Goal: Check status: Check status

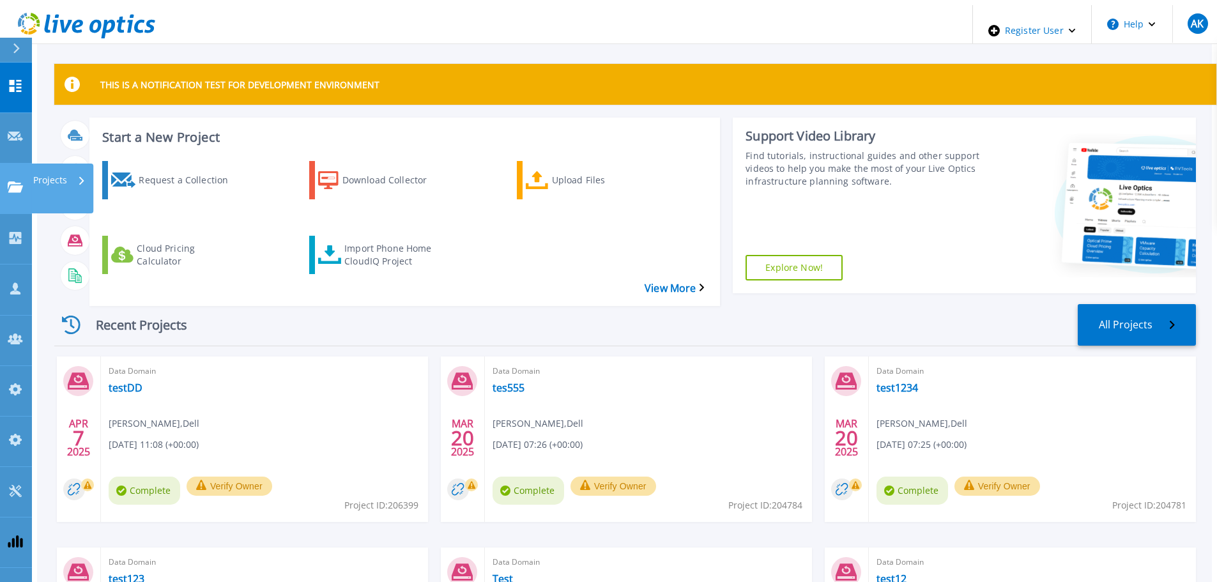
click at [49, 164] on p "Projects" at bounding box center [50, 180] width 34 height 33
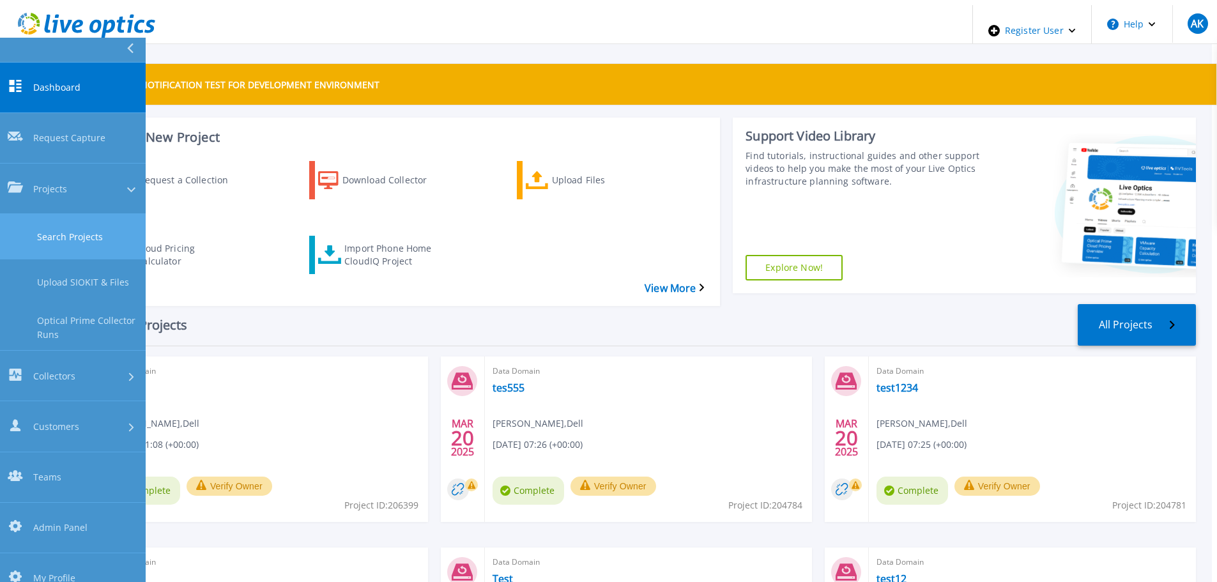
click at [77, 214] on link "Search Projects" at bounding box center [73, 236] width 146 height 45
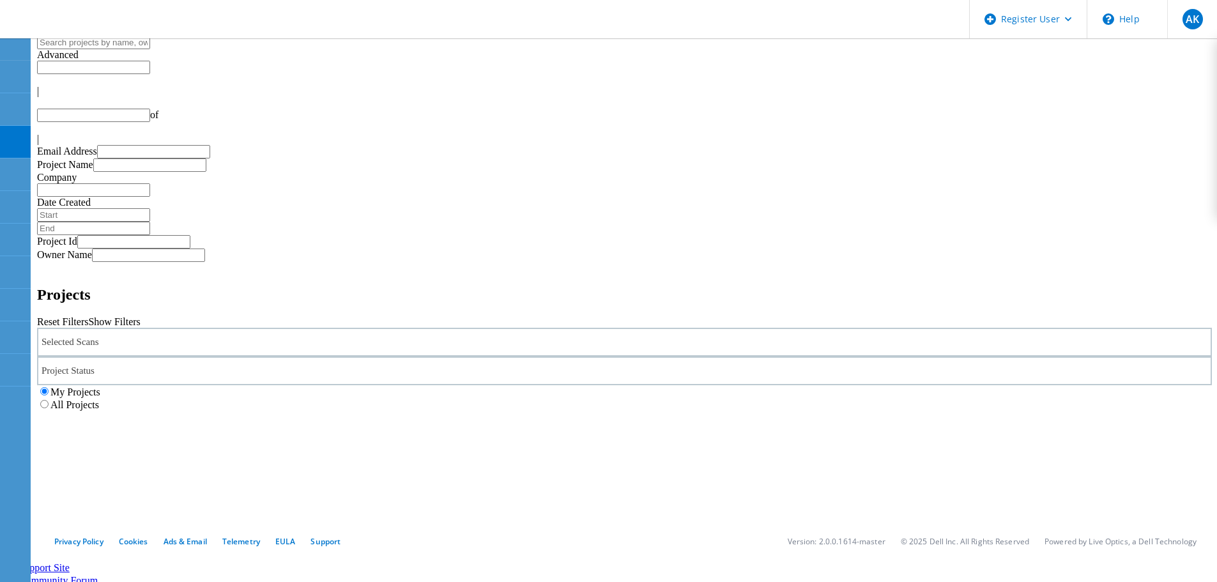
type input "1"
